Goal: Task Accomplishment & Management: Use online tool/utility

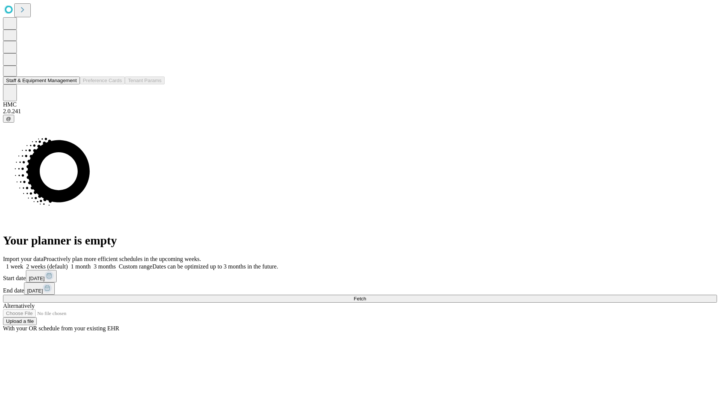
click at [72, 84] on button "Staff & Equipment Management" at bounding box center [41, 80] width 77 height 8
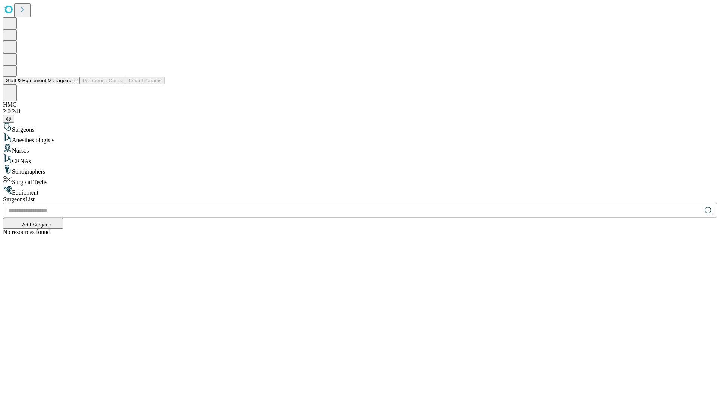
click at [72, 84] on button "Staff & Equipment Management" at bounding box center [41, 80] width 77 height 8
